Goal: Task Accomplishment & Management: Manage account settings

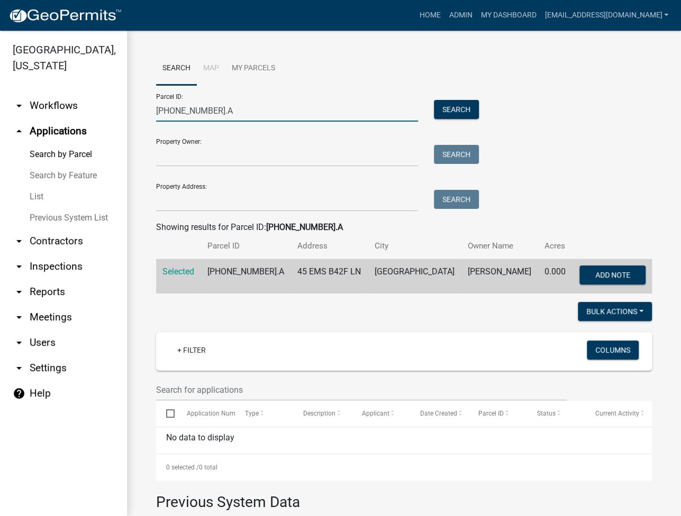
click at [225, 105] on input "[PHONE_NUMBER].A" at bounding box center [287, 111] width 262 height 22
click at [226, 105] on input "[PHONE_NUMBER].A" at bounding box center [287, 111] width 262 height 22
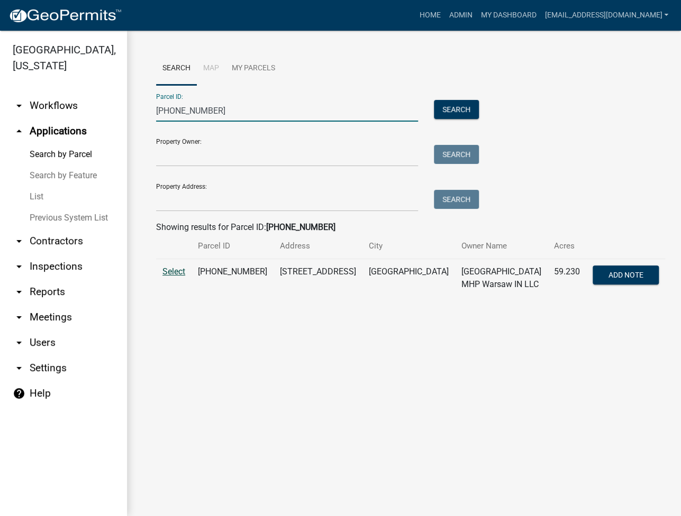
type input "[PHONE_NUMBER]"
click at [178, 275] on span "Select" at bounding box center [173, 272] width 23 height 10
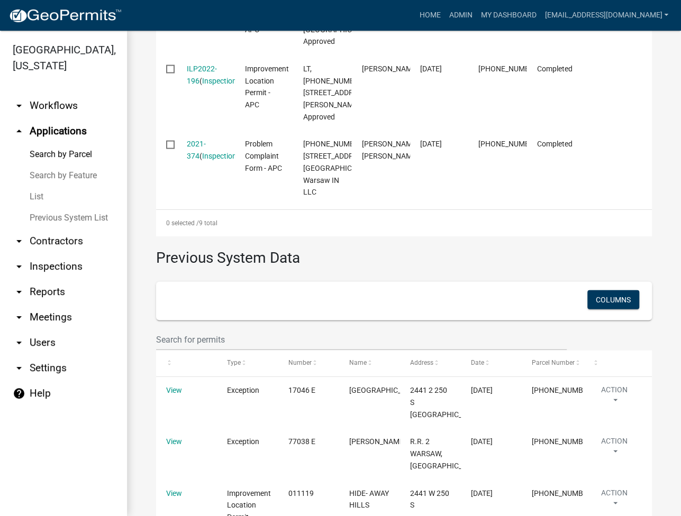
scroll to position [130, 0]
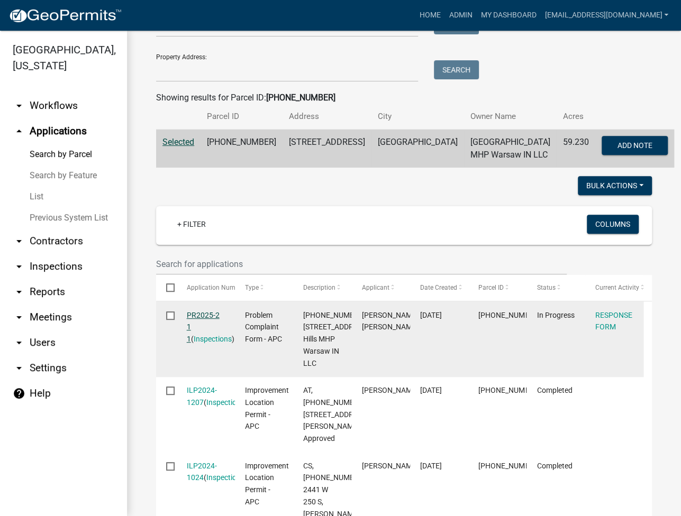
click at [198, 318] on link "PR2025-2 1 1" at bounding box center [203, 327] width 33 height 33
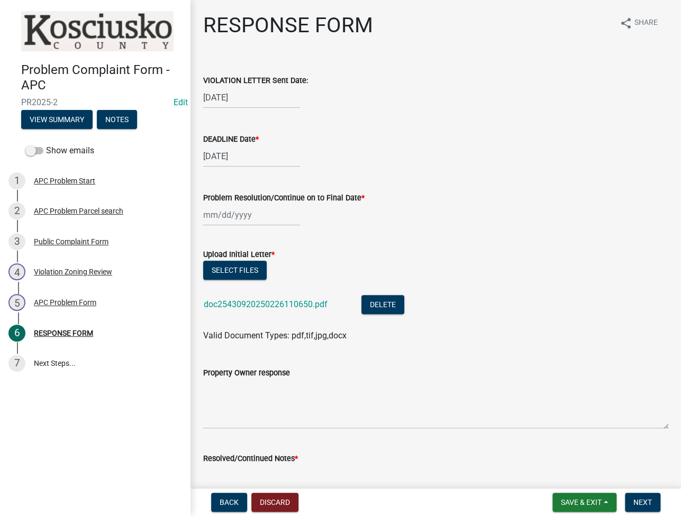
click at [323, 496] on div "Back Discard Save & Exit Save Save & Exit Next" at bounding box center [435, 502] width 473 height 19
click at [570, 507] on button "Save & Exit" at bounding box center [584, 502] width 64 height 19
click at [561, 482] on button "Save & Exit" at bounding box center [574, 474] width 85 height 25
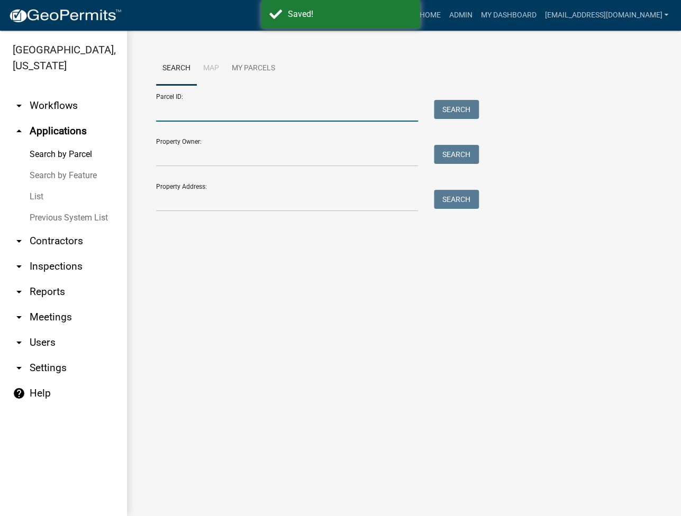
click at [199, 103] on input "Parcel ID:" at bounding box center [287, 111] width 262 height 22
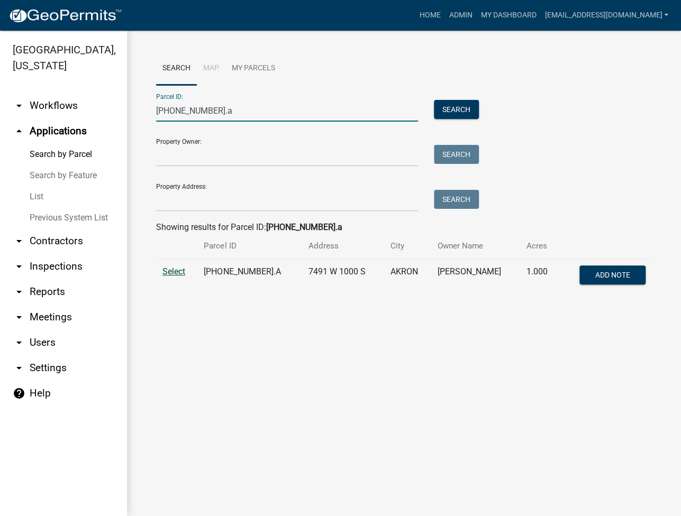
type input "[PHONE_NUMBER].a"
click at [183, 269] on span "Select" at bounding box center [173, 272] width 23 height 10
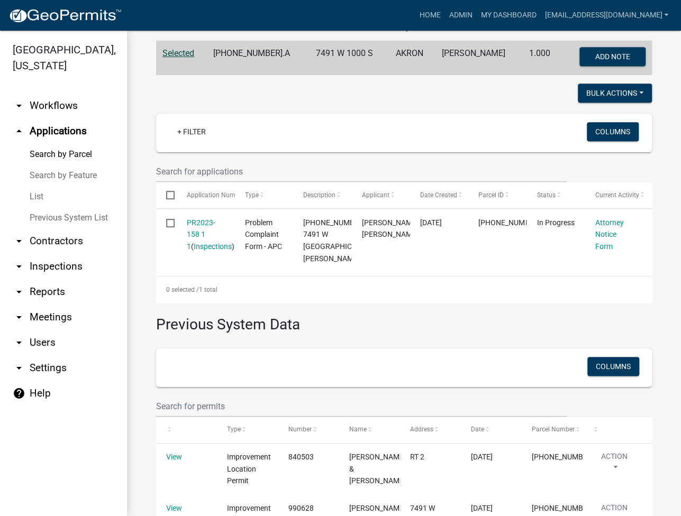
scroll to position [282, 0]
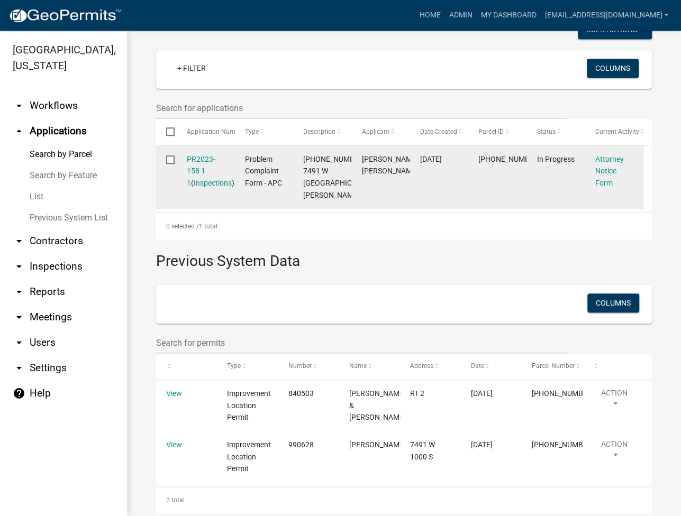
click at [195, 153] on div "PR2023-158 1 1 ( Inspections )" at bounding box center [206, 171] width 38 height 36
click at [198, 156] on link "PR2023-158 1 1" at bounding box center [201, 171] width 29 height 33
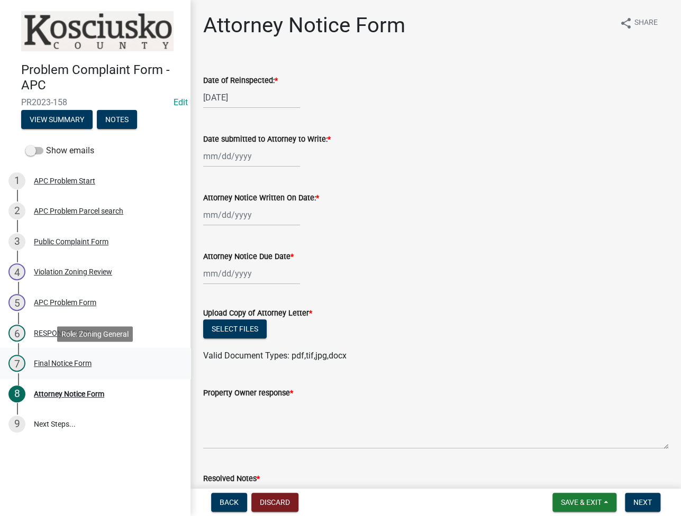
click at [68, 361] on div "Final Notice Form" at bounding box center [63, 363] width 58 height 7
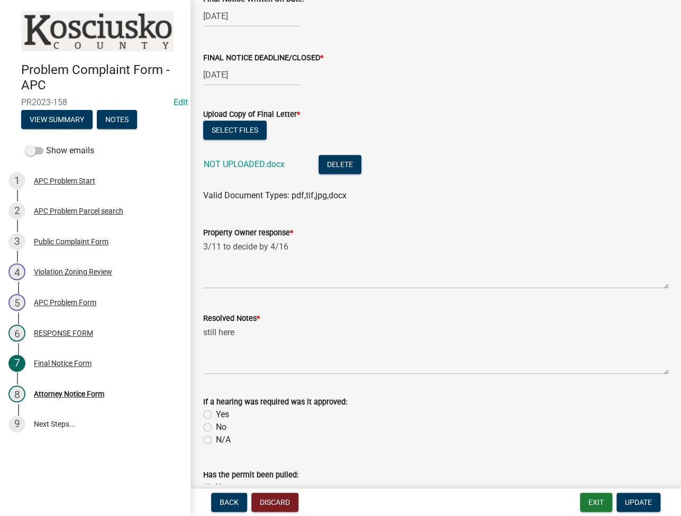
scroll to position [75, 0]
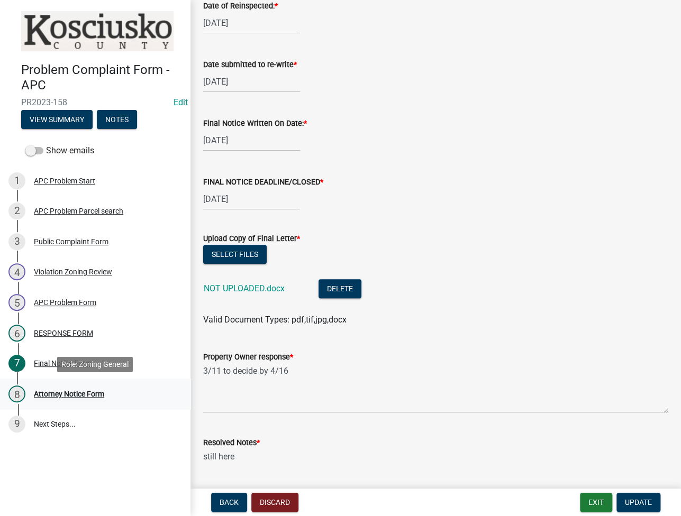
click at [98, 388] on div "8 Attorney Notice Form" at bounding box center [90, 394] width 165 height 17
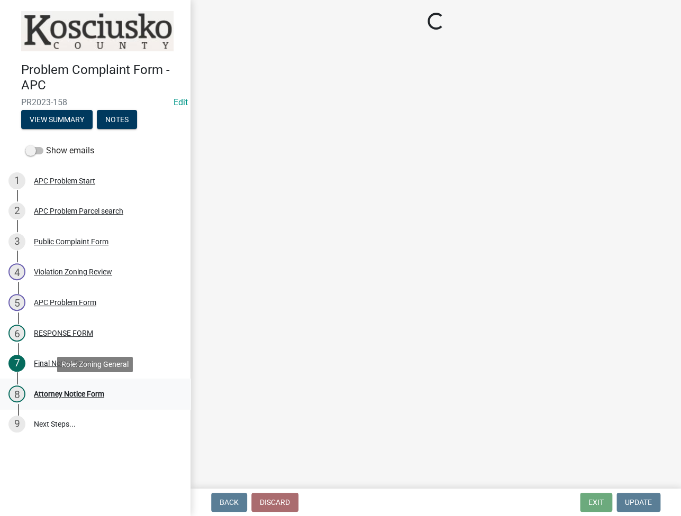
scroll to position [0, 0]
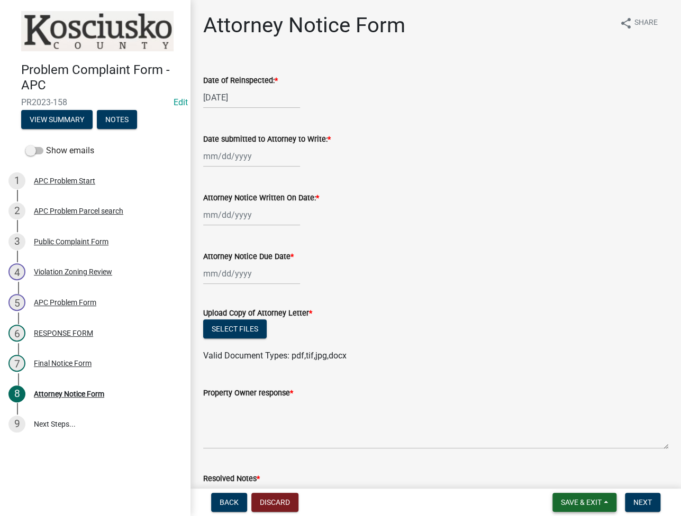
click at [575, 496] on button "Save & Exit" at bounding box center [584, 502] width 64 height 19
click at [574, 487] on button "Save & Exit" at bounding box center [574, 474] width 85 height 25
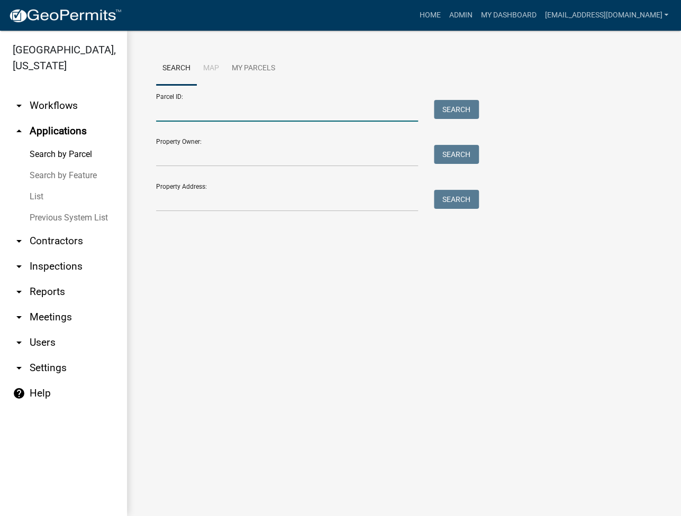
click at [190, 118] on input "Parcel ID:" at bounding box center [287, 111] width 262 height 22
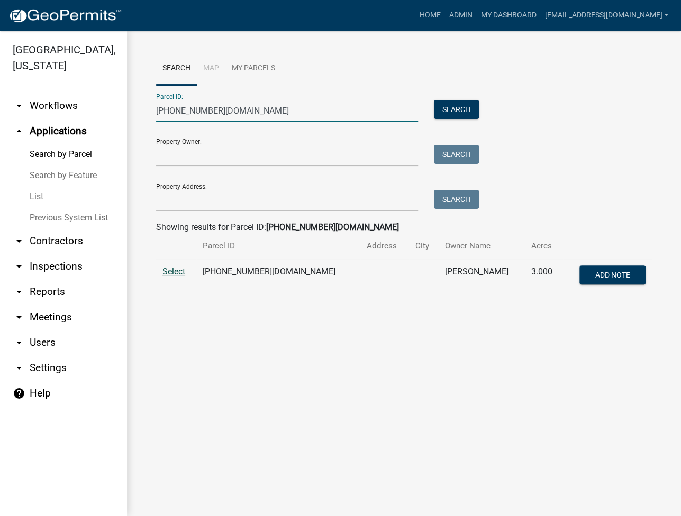
type input "[PHONE_NUMBER][DOMAIN_NAME]"
click at [181, 271] on span "Select" at bounding box center [173, 272] width 23 height 10
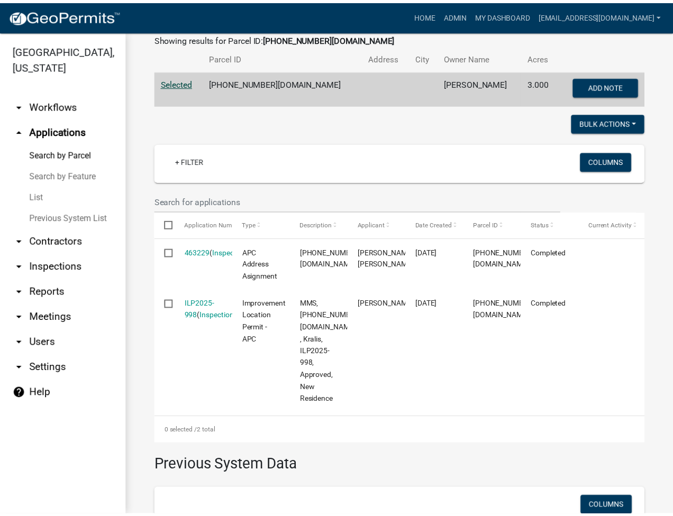
scroll to position [331, 0]
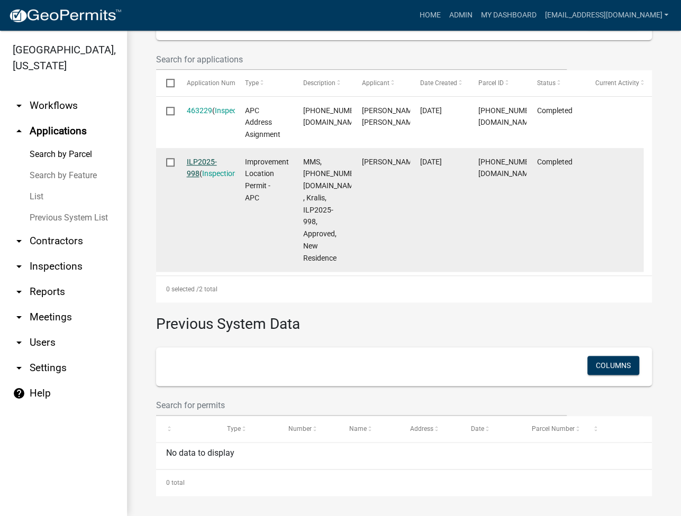
click at [205, 159] on link "ILP2025-998" at bounding box center [202, 168] width 30 height 21
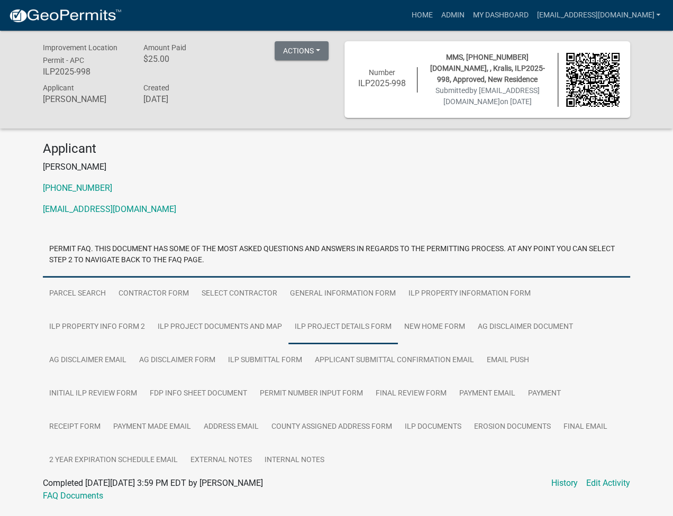
click at [346, 331] on link "ILP Project Details Form" at bounding box center [342, 327] width 109 height 34
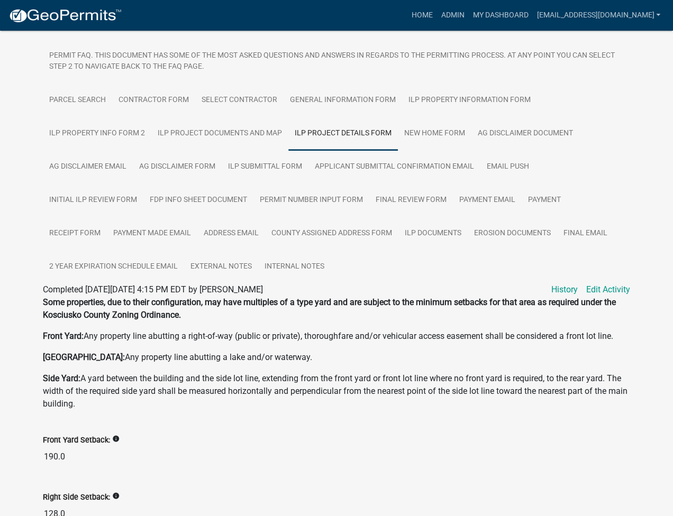
scroll to position [102, 0]
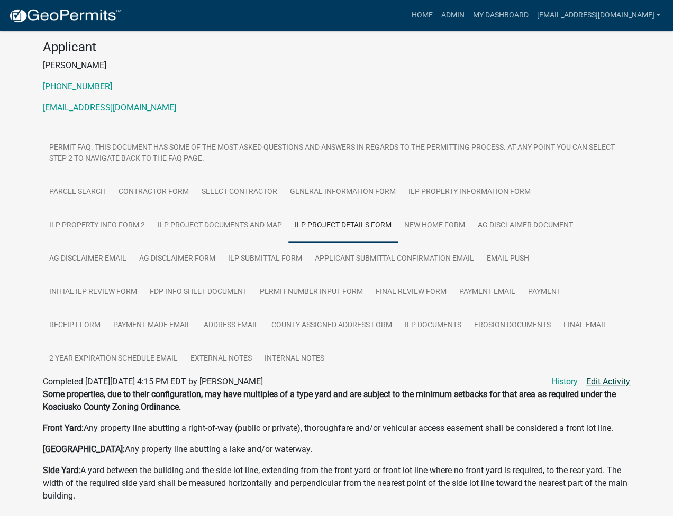
click at [586, 382] on link "Edit Activity" at bounding box center [608, 382] width 44 height 13
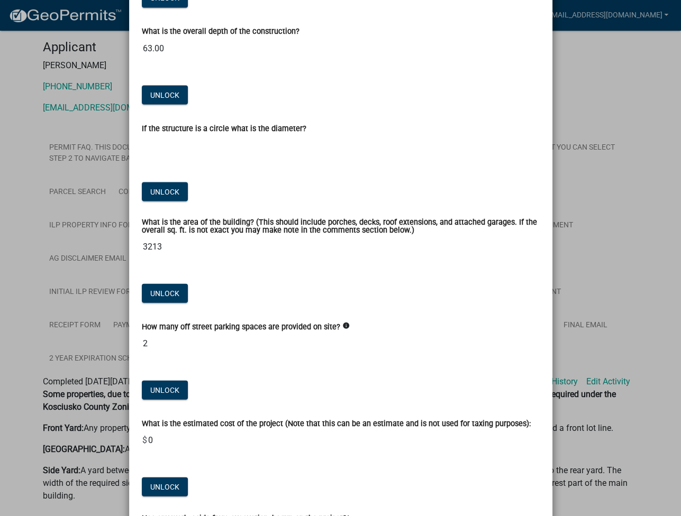
scroll to position [987, 0]
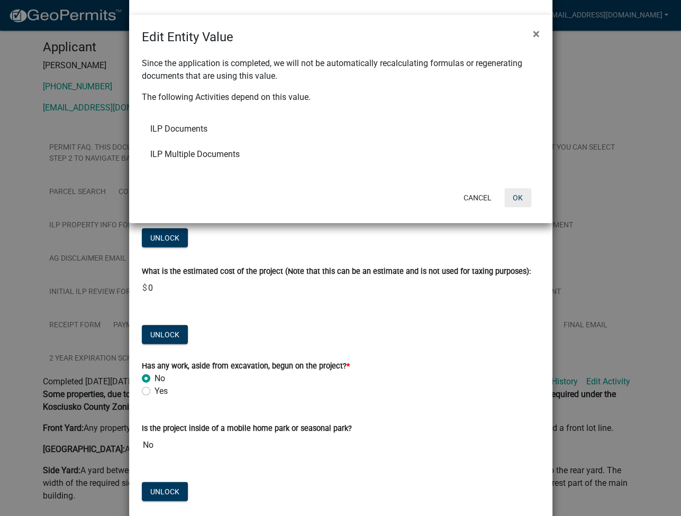
click at [517, 205] on button "OK" at bounding box center [517, 197] width 27 height 19
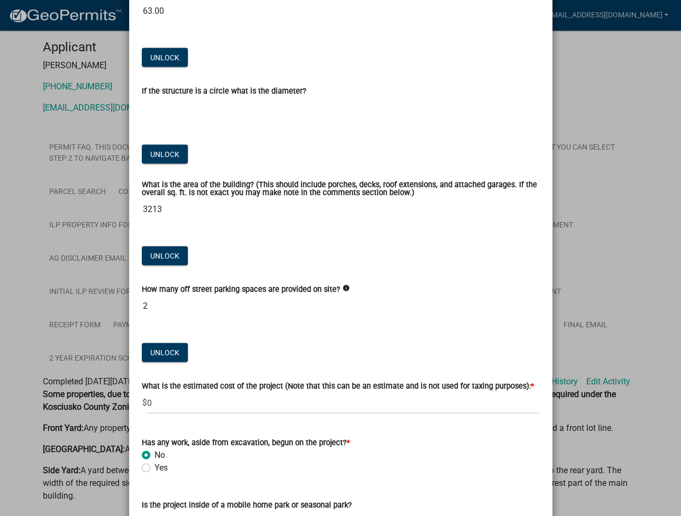
scroll to position [1013, 0]
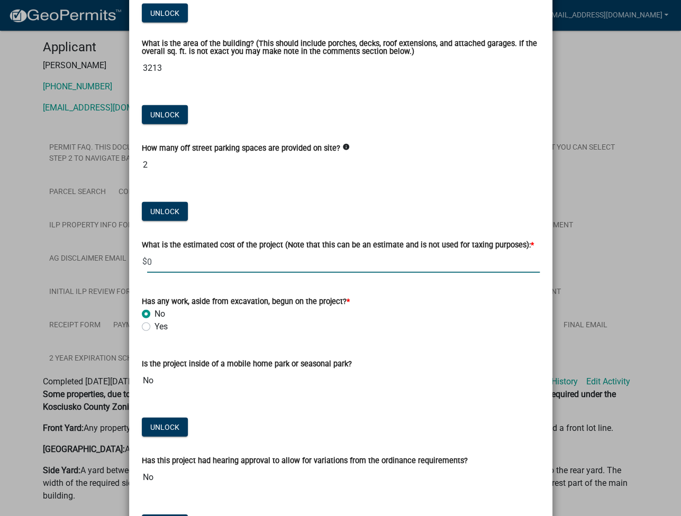
click at [249, 259] on input "0" at bounding box center [343, 262] width 392 height 22
click at [249, 259] on input "100,000" at bounding box center [343, 262] width 392 height 22
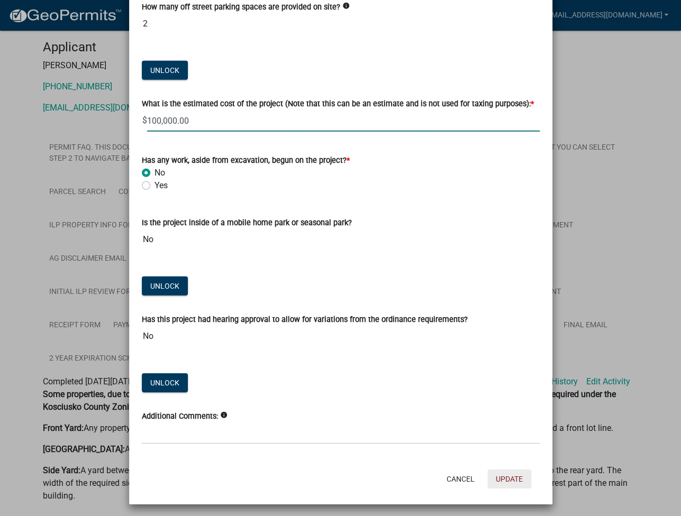
type input "100000"
click at [507, 472] on button "Update" at bounding box center [509, 479] width 44 height 19
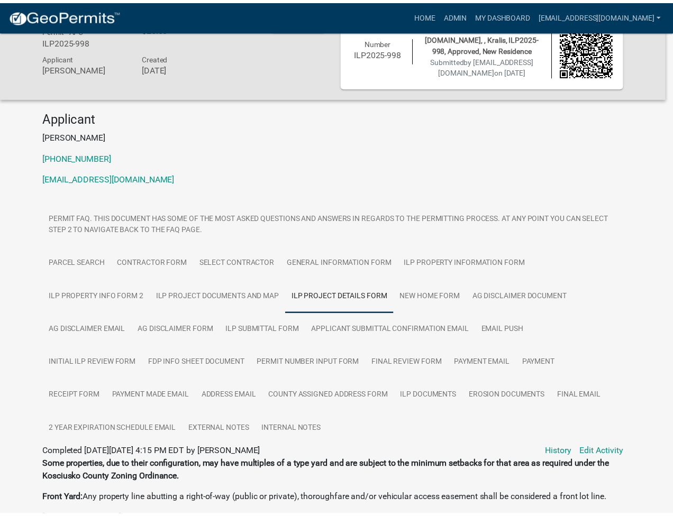
scroll to position [102, 0]
